Goal: Go to known website: Access a specific website the user already knows

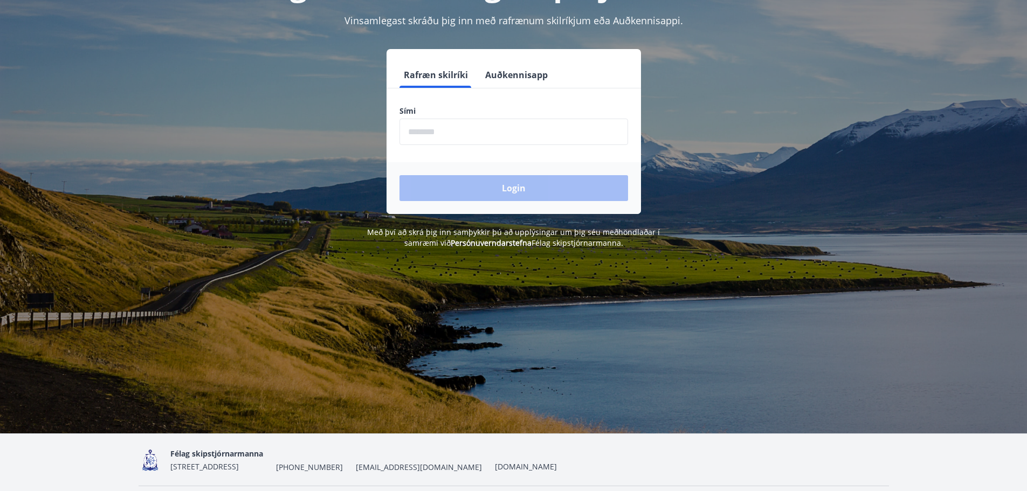
scroll to position [134, 0]
